Goal: Navigation & Orientation: Understand site structure

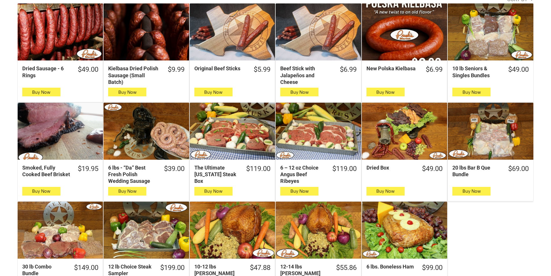
scroll to position [202, 0]
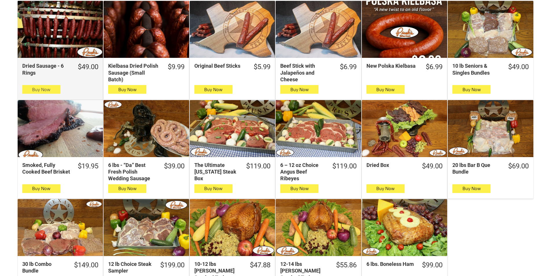
click at [42, 88] on icon "button" at bounding box center [41, 89] width 6 height 7
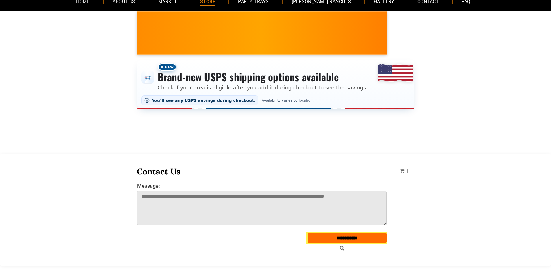
scroll to position [0, 0]
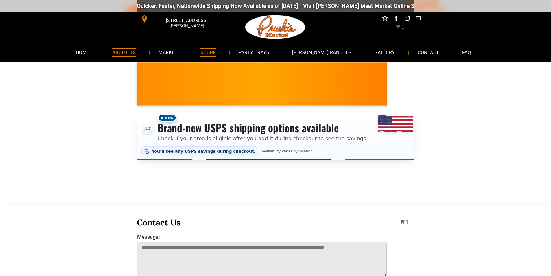
click at [119, 56] on link "ABOUT US" at bounding box center [123, 52] width 41 height 15
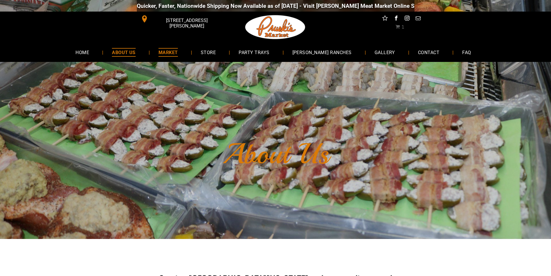
click at [186, 56] on link "MARKET" at bounding box center [168, 52] width 37 height 15
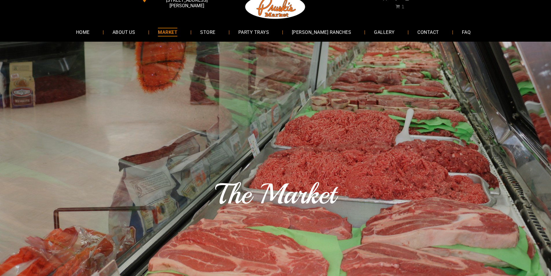
scroll to position [29, 0]
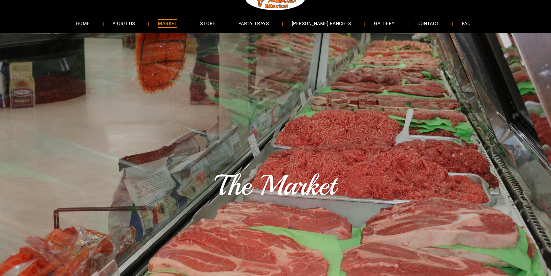
click at [179, 29] on link "MARKET" at bounding box center [167, 23] width 37 height 15
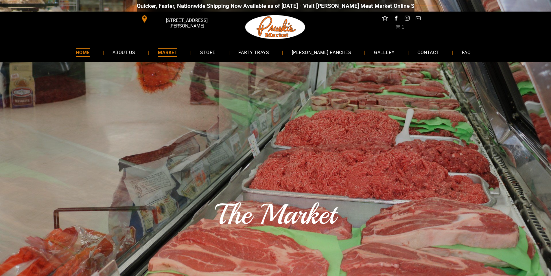
click at [83, 57] on link "HOME" at bounding box center [82, 52] width 31 height 15
